Goal: Task Accomplishment & Management: Use online tool/utility

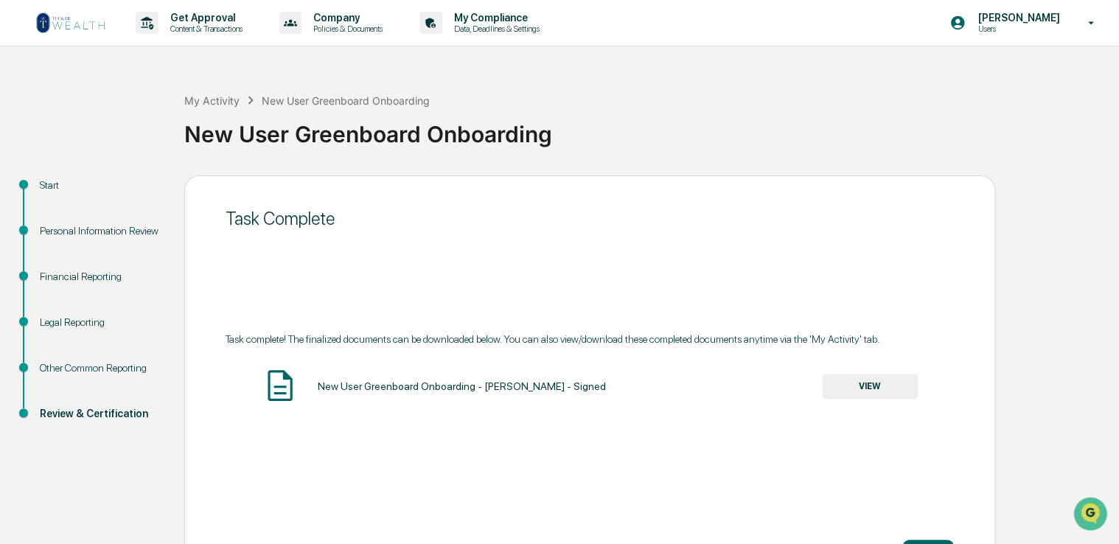
click at [88, 32] on img at bounding box center [70, 23] width 71 height 24
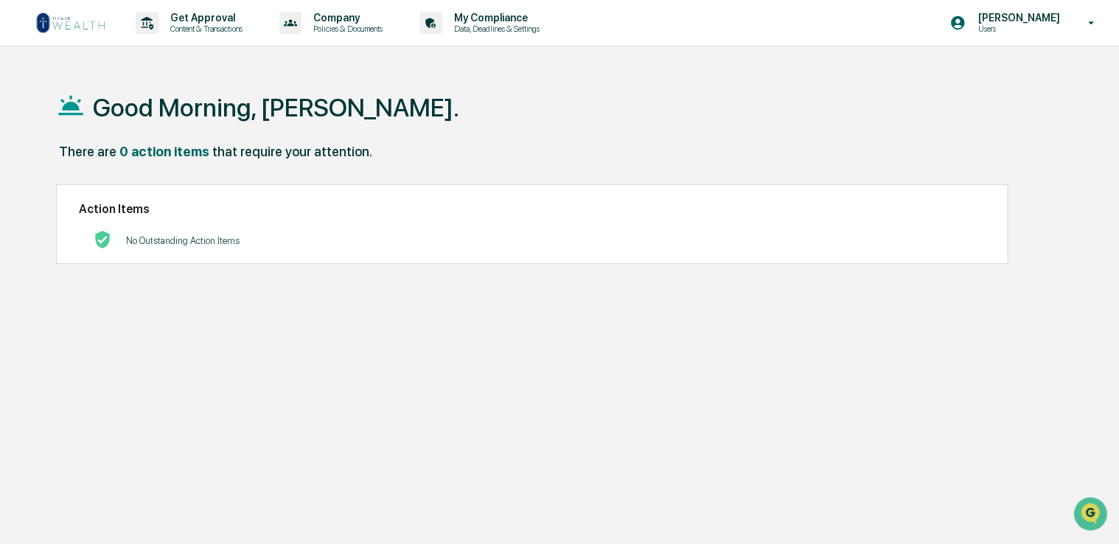
click at [74, 27] on img at bounding box center [70, 23] width 71 height 24
click at [244, 28] on p "Content & Transactions" at bounding box center [204, 29] width 91 height 10
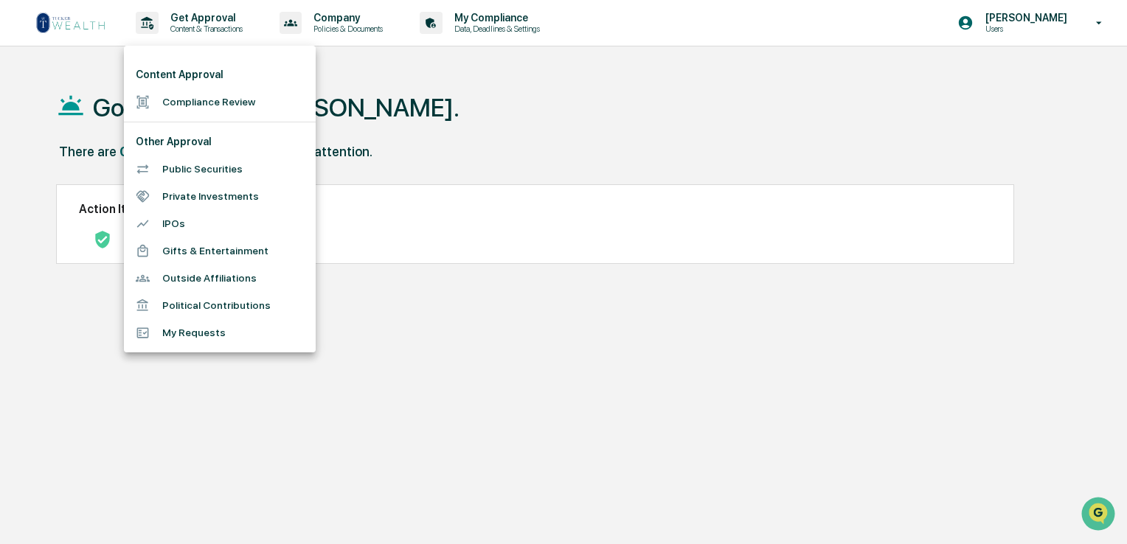
click at [77, 7] on div at bounding box center [563, 272] width 1127 height 544
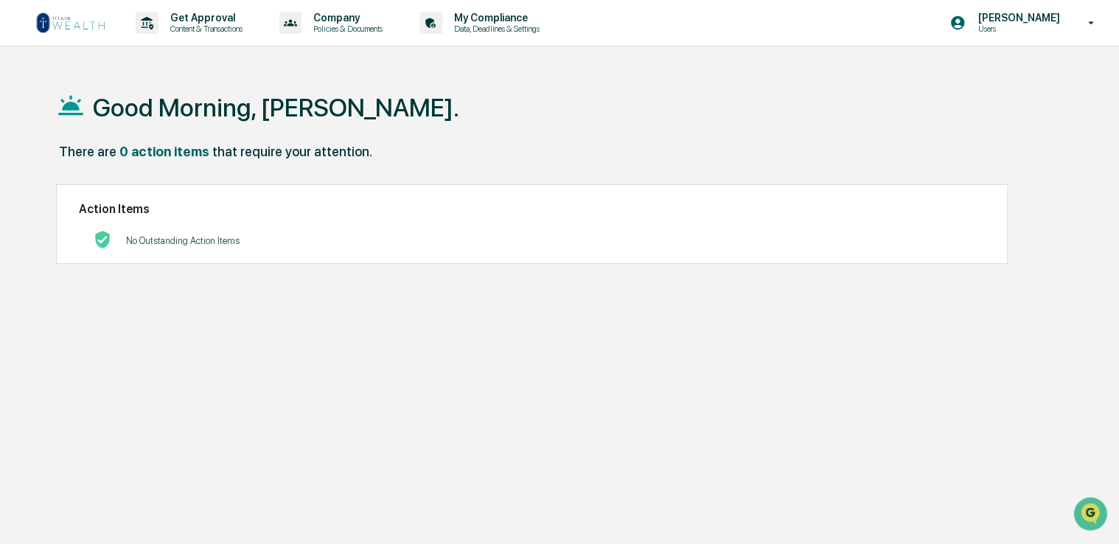
click at [41, 28] on img at bounding box center [70, 23] width 71 height 24
click at [199, 235] on p "No Outstanding Action Items" at bounding box center [183, 240] width 114 height 11
click at [502, 29] on p "Data, Deadlines & Settings" at bounding box center [494, 29] width 105 height 10
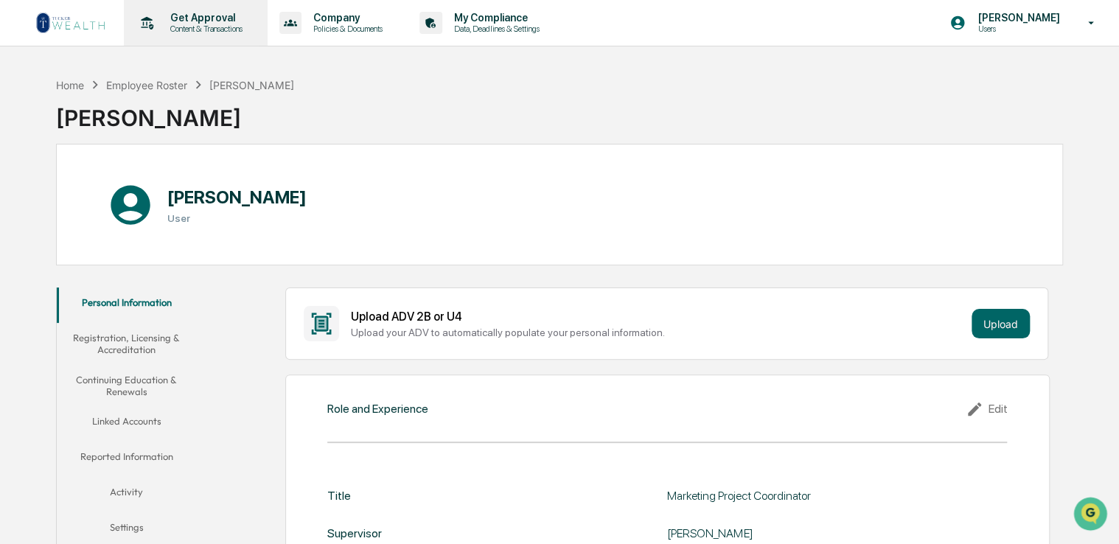
click at [239, 37] on div "Get Approval Content & Transactions" at bounding box center [194, 23] width 129 height 46
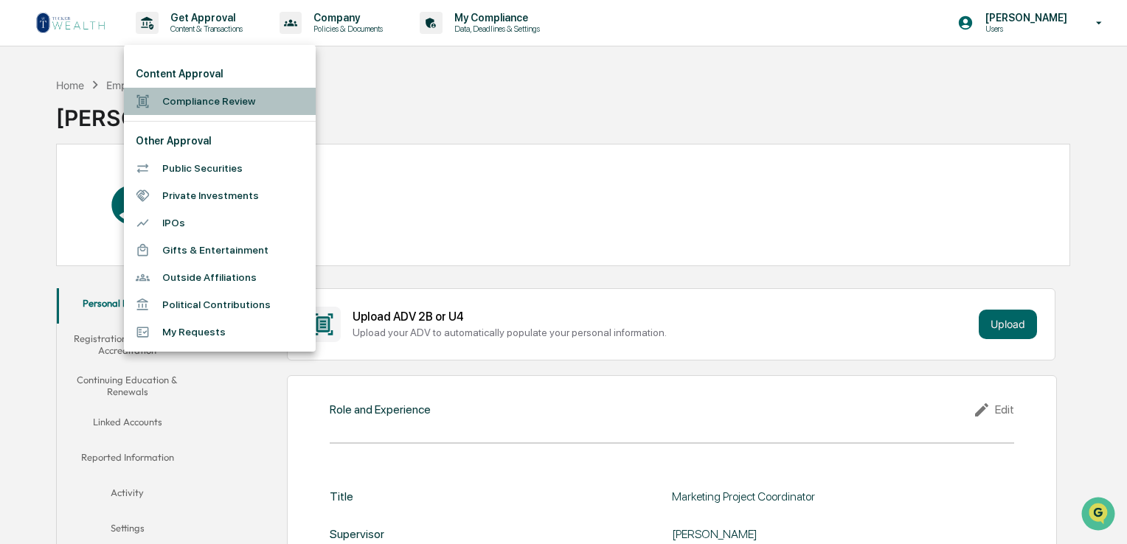
click at [231, 99] on li "Compliance Review" at bounding box center [220, 101] width 192 height 27
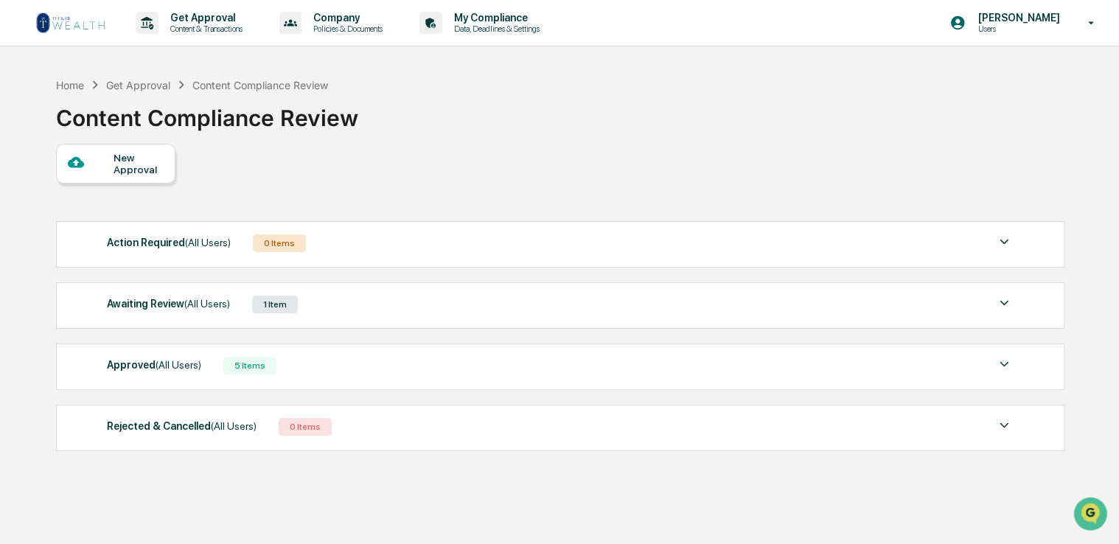
click at [356, 305] on div "Awaiting Review (All Users) 1 Item" at bounding box center [560, 304] width 907 height 21
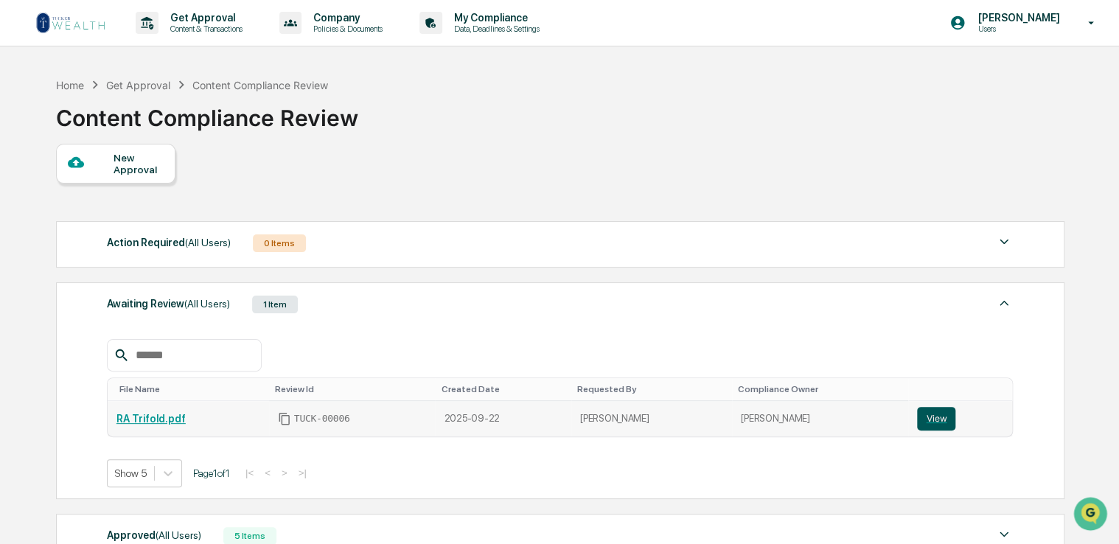
click at [929, 419] on button "View" at bounding box center [936, 419] width 38 height 24
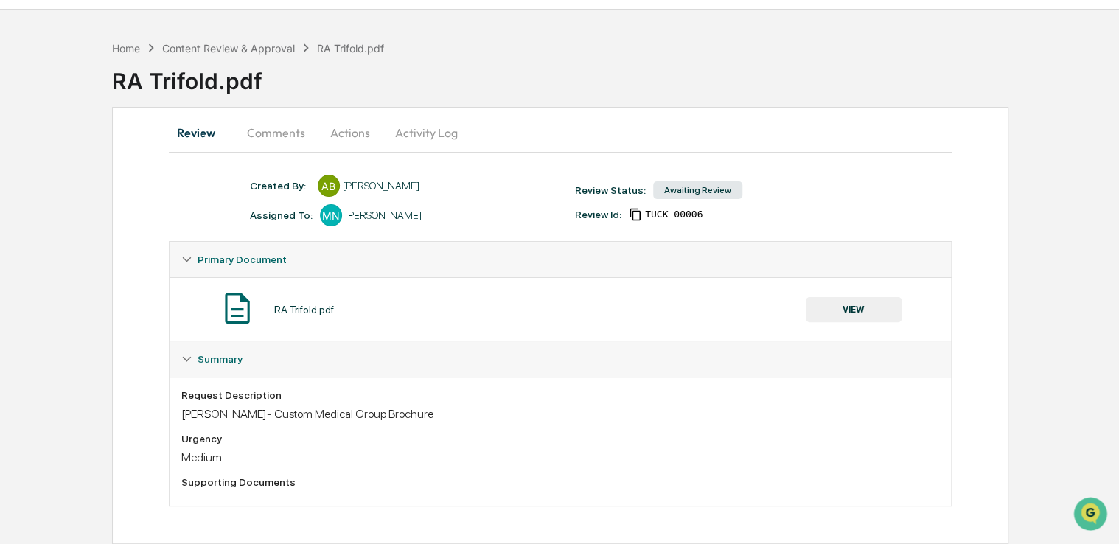
scroll to position [38, 0]
click at [274, 44] on div "Content Review & Approval" at bounding box center [228, 48] width 133 height 13
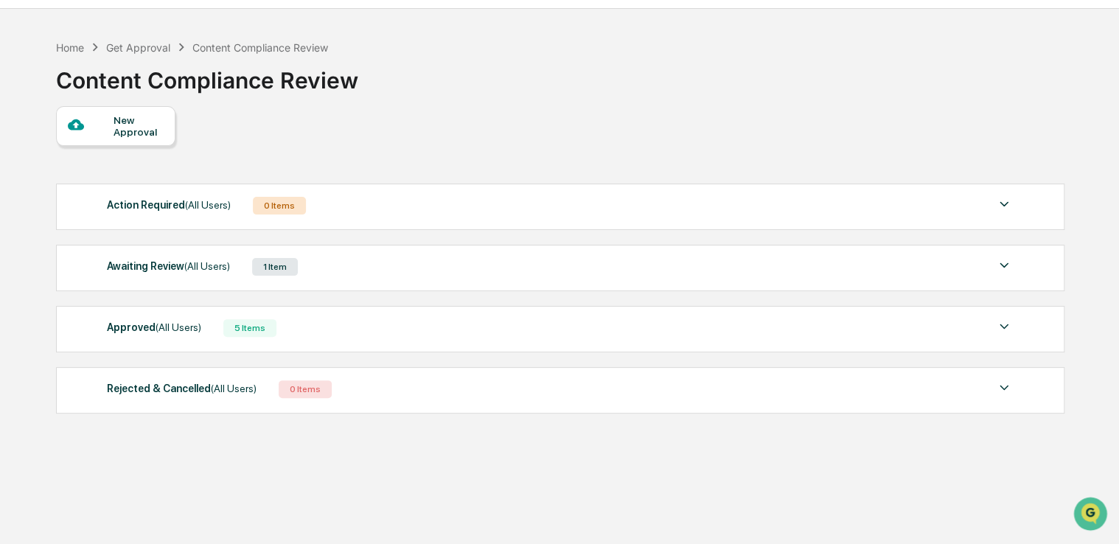
click at [339, 270] on div "Awaiting Review (All Users) 1 Item" at bounding box center [560, 267] width 907 height 21
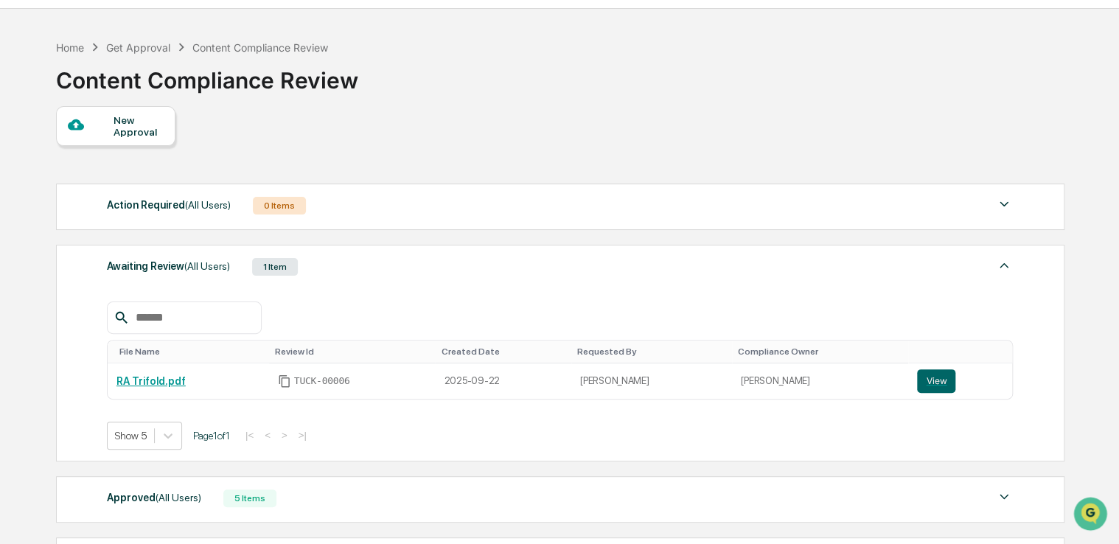
click at [1006, 266] on img at bounding box center [1004, 266] width 18 height 18
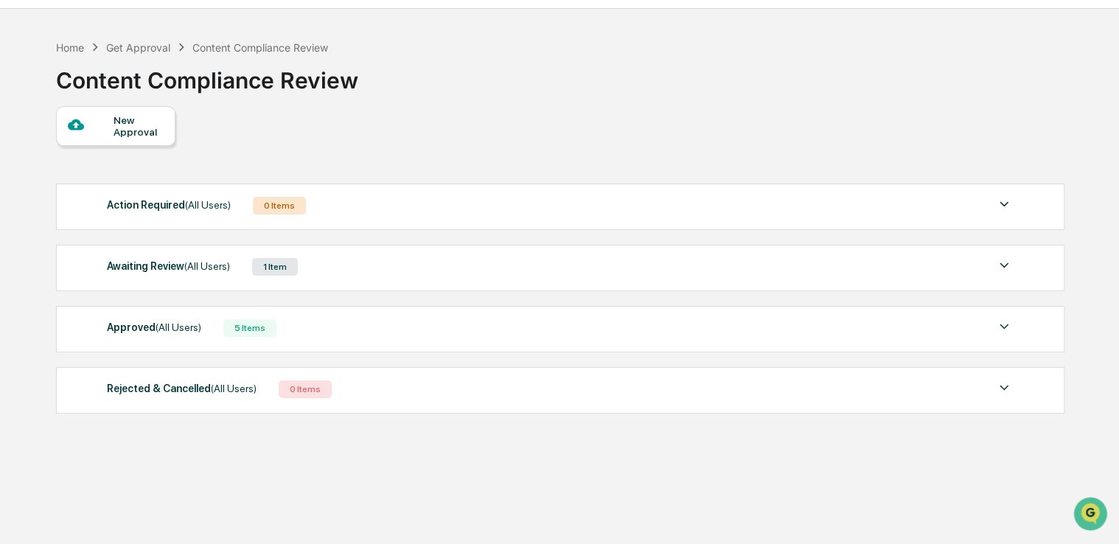
click at [1001, 265] on img at bounding box center [1004, 266] width 18 height 18
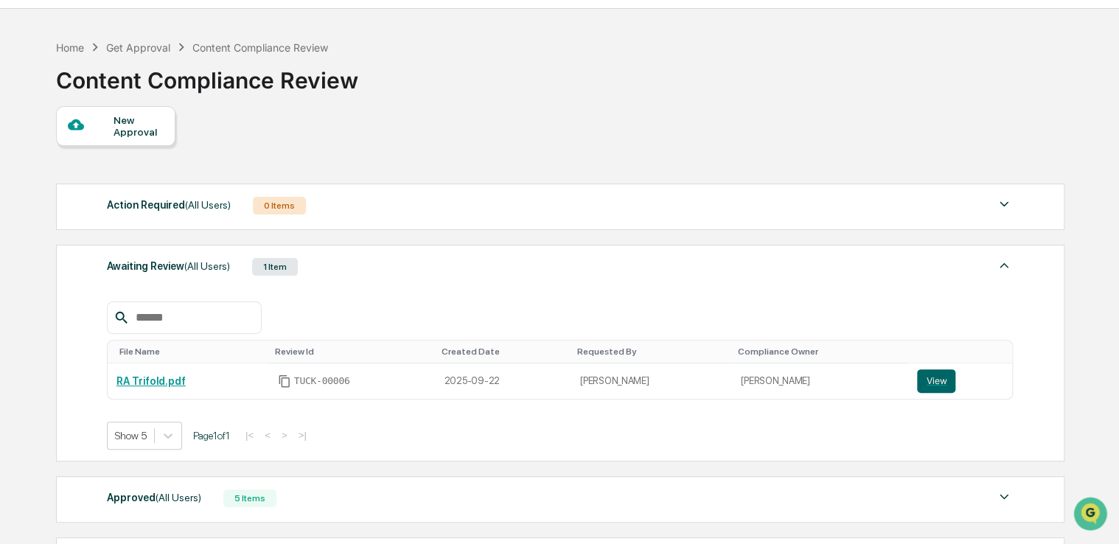
click at [1001, 265] on img at bounding box center [1004, 266] width 18 height 18
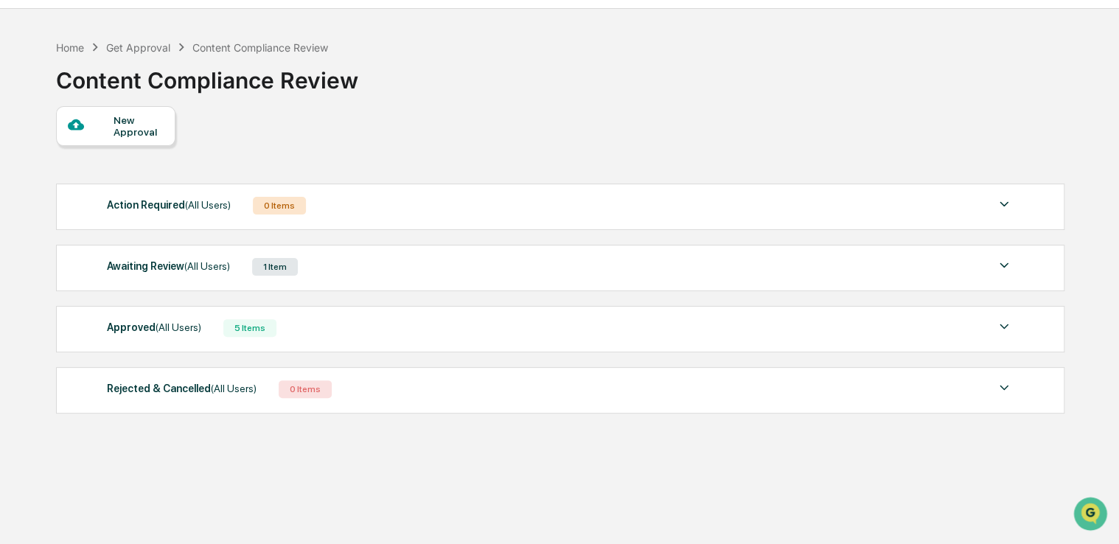
click at [543, 268] on div "Awaiting Review (All Users) 1 Item" at bounding box center [560, 267] width 907 height 21
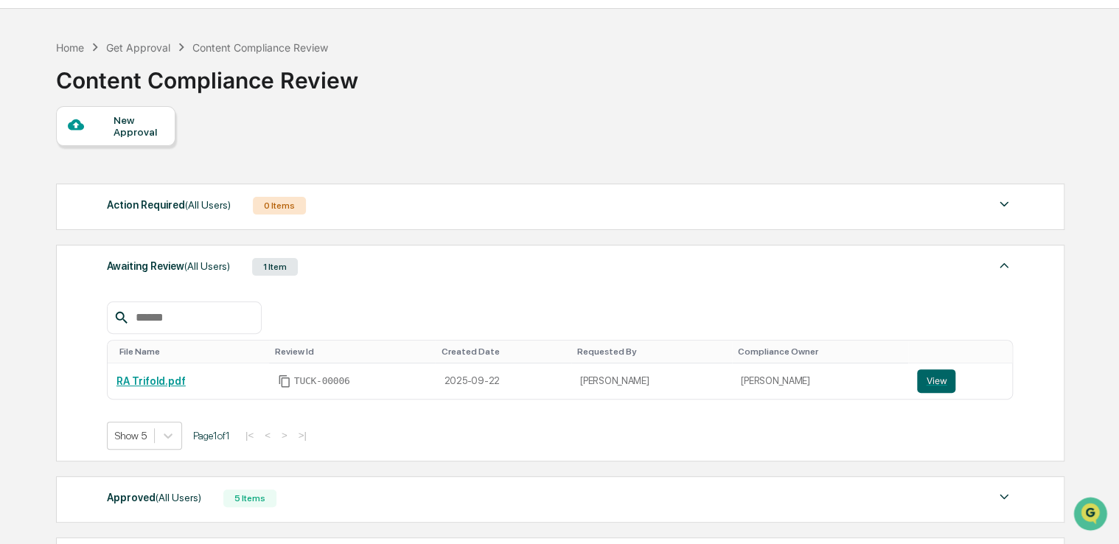
click at [543, 269] on div "Awaiting Review (All Users) 1 Item" at bounding box center [560, 267] width 907 height 21
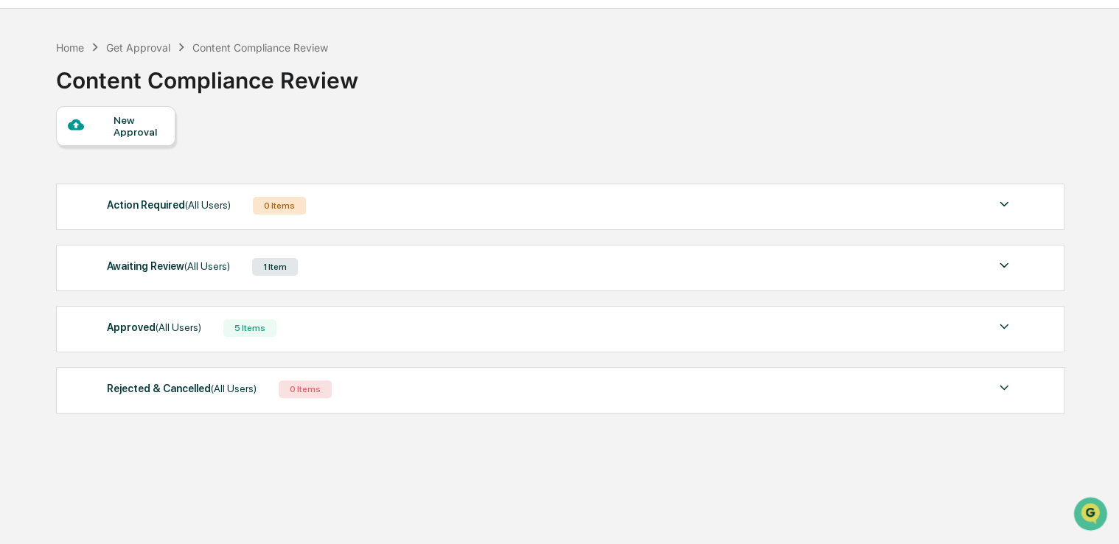
click at [470, 277] on div "Awaiting Review (All Users) 1 Item" at bounding box center [560, 267] width 907 height 21
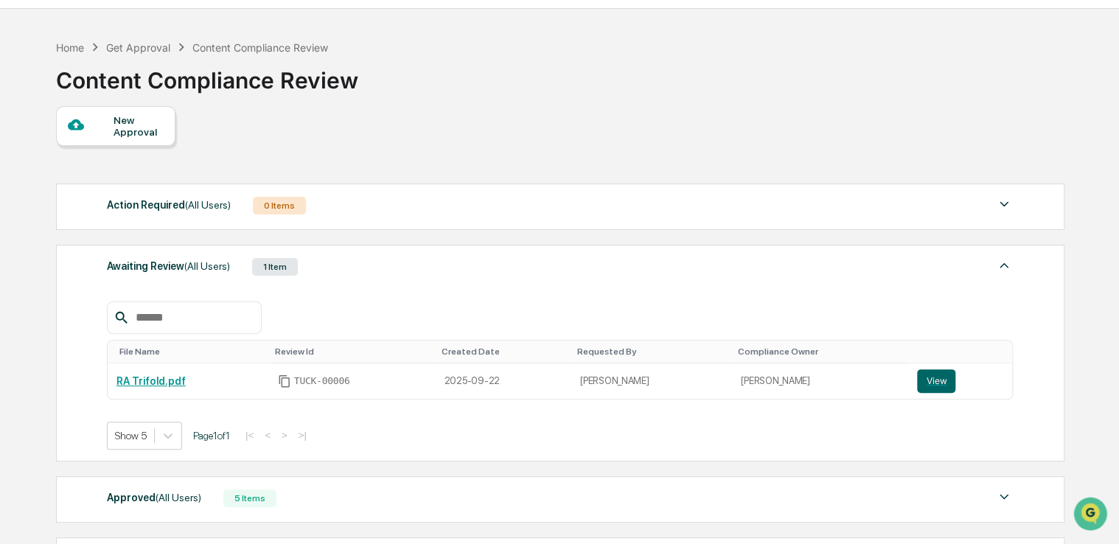
click at [334, 268] on div "Awaiting Review (All Users) 1 Item" at bounding box center [560, 267] width 907 height 21
